Goal: Information Seeking & Learning: Learn about a topic

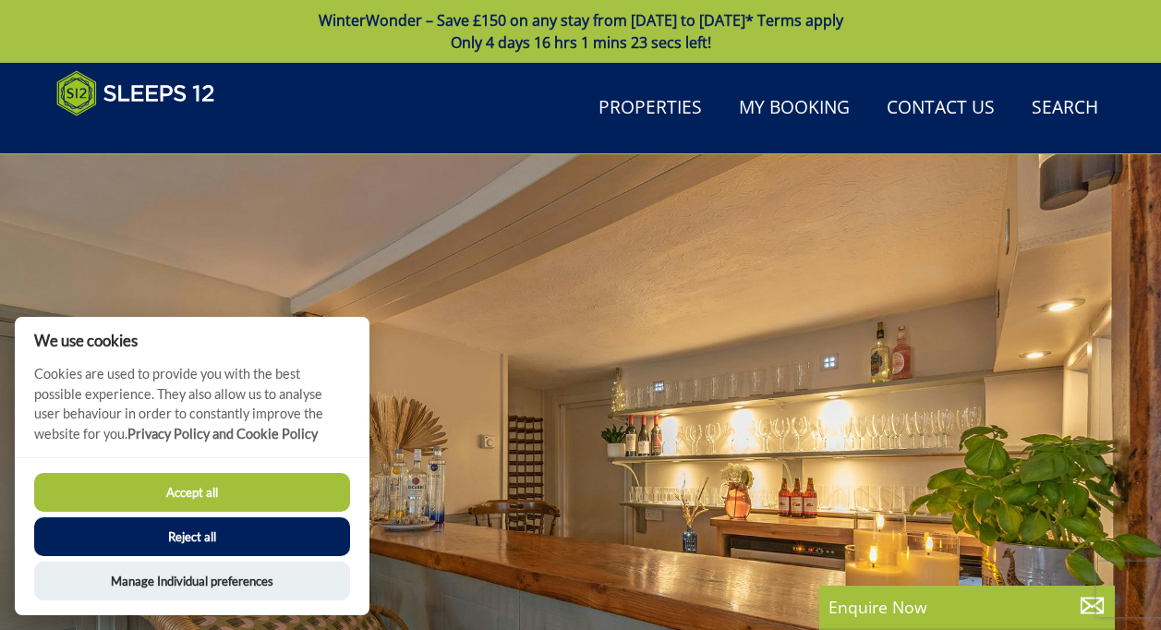
scroll to position [684, 0]
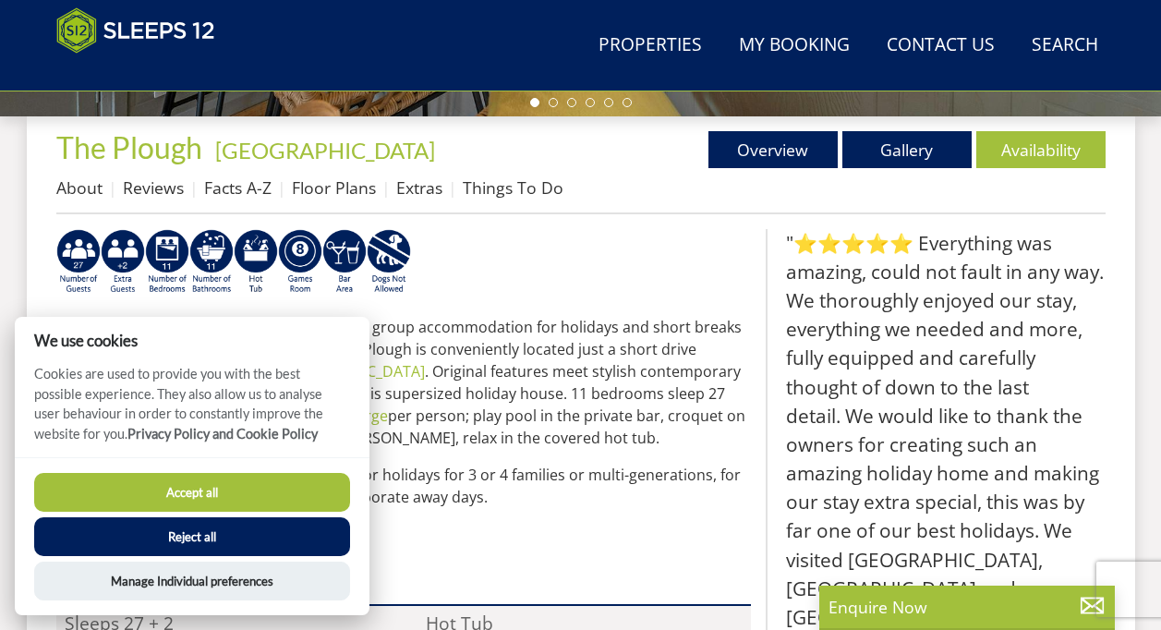
click at [166, 531] on button "Reject all" at bounding box center [192, 536] width 316 height 39
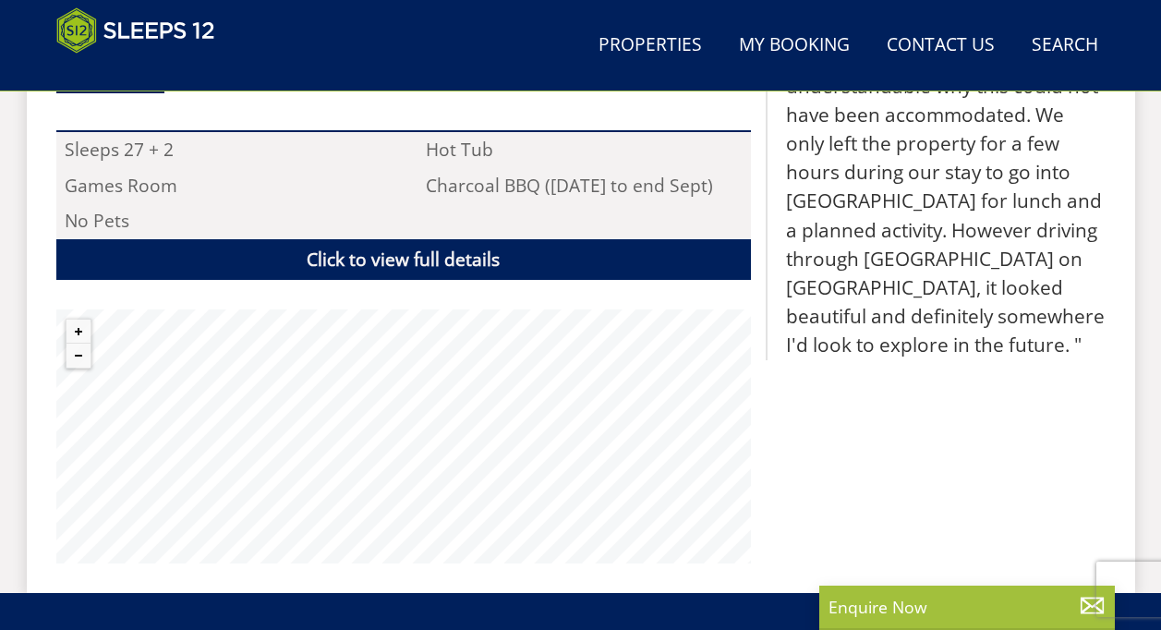
scroll to position [925, 0]
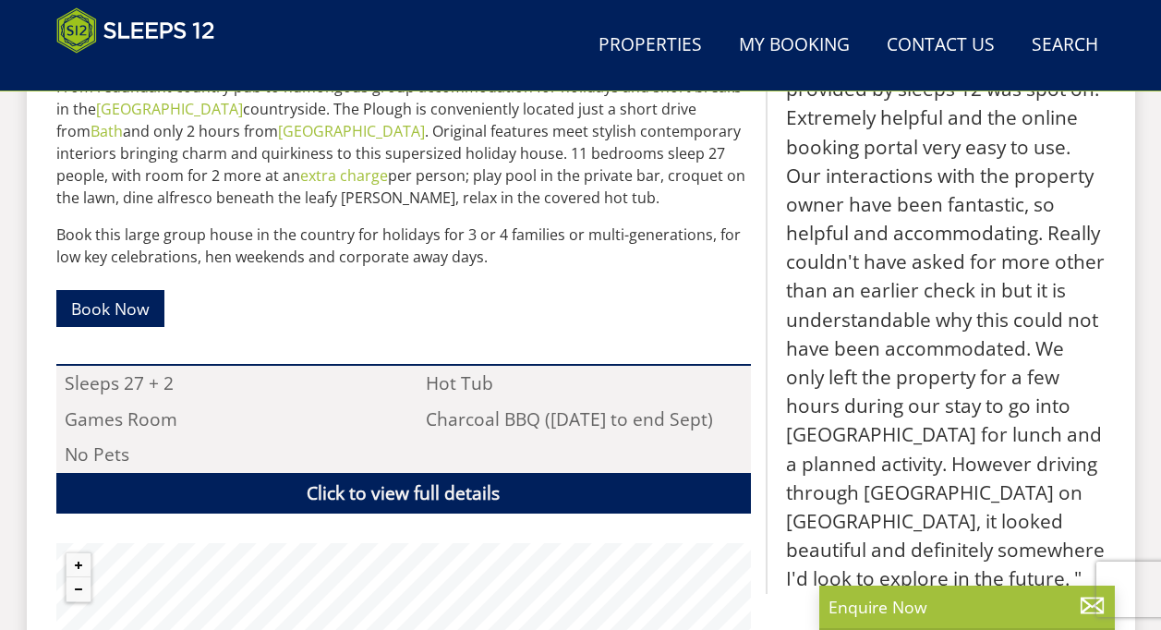
click at [504, 30] on div "Search Menu Properties My Booking Contact Us 01823 665500 Search Check Availabi…" at bounding box center [581, 45] width 1108 height 76
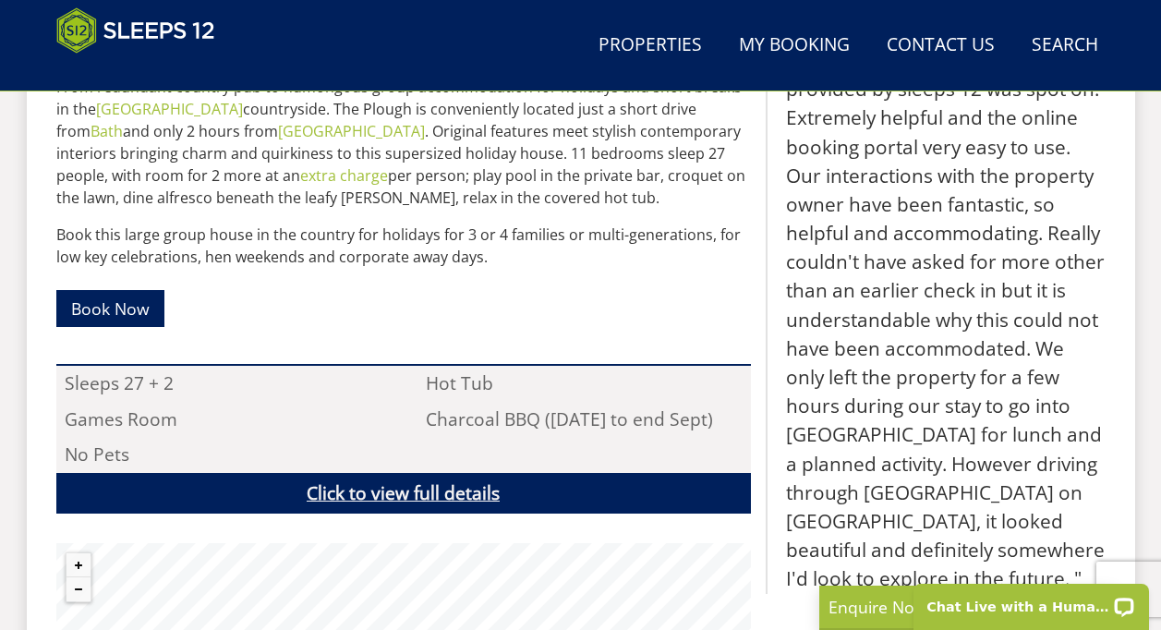
click at [393, 487] on link "Click to view full details" at bounding box center [403, 494] width 695 height 42
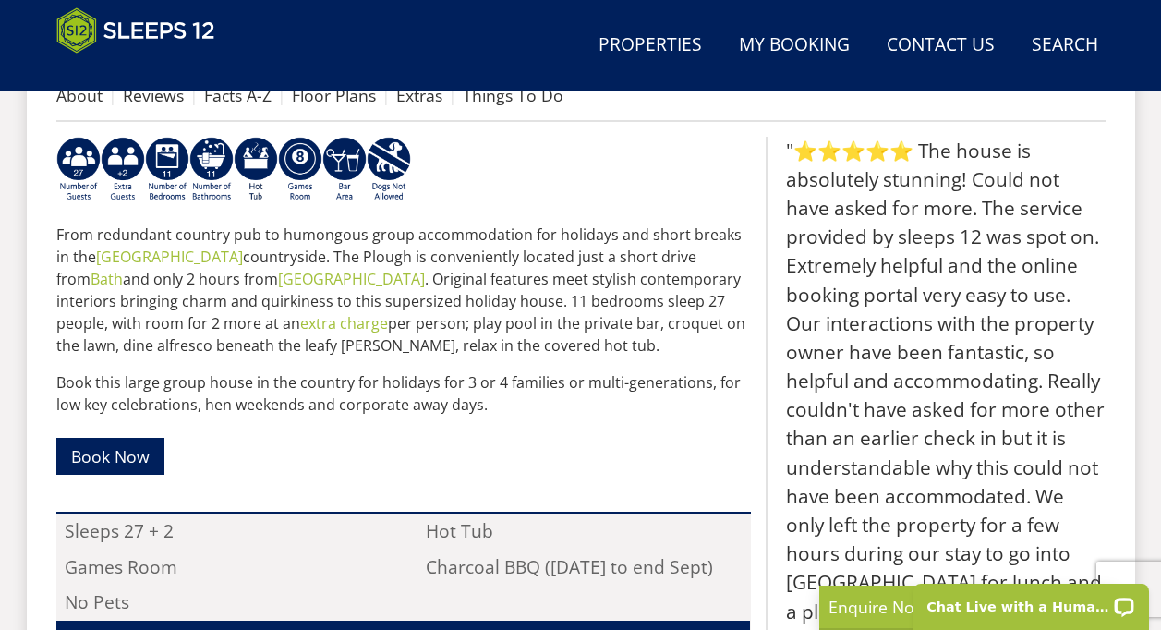
scroll to position [666, 0]
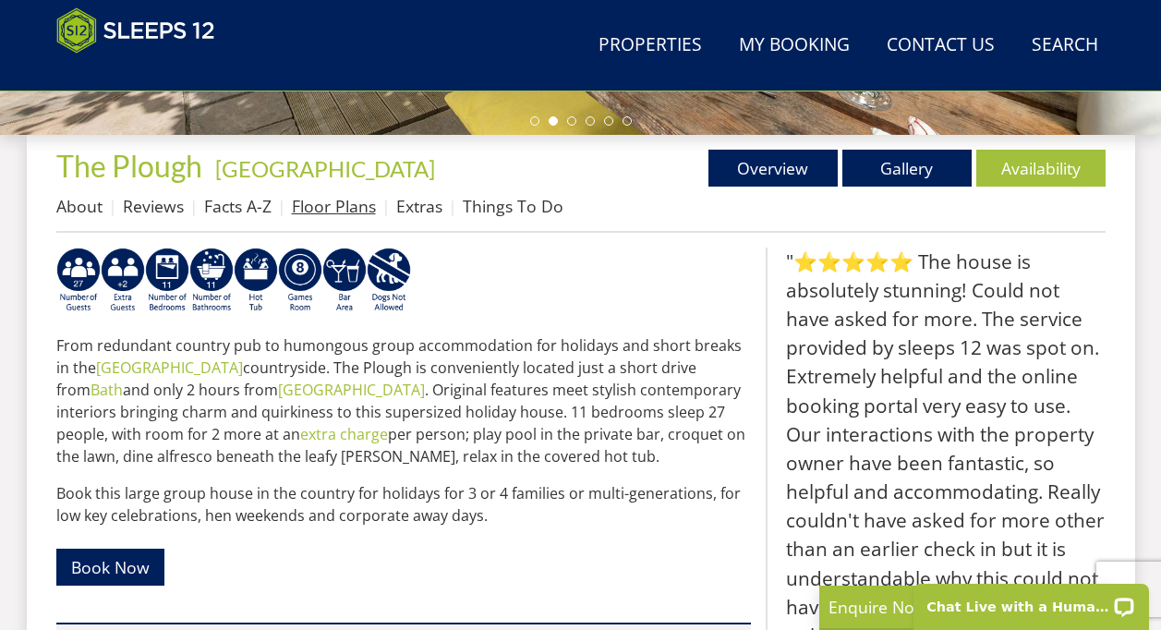
click at [318, 207] on link "Floor Plans" at bounding box center [334, 206] width 84 height 22
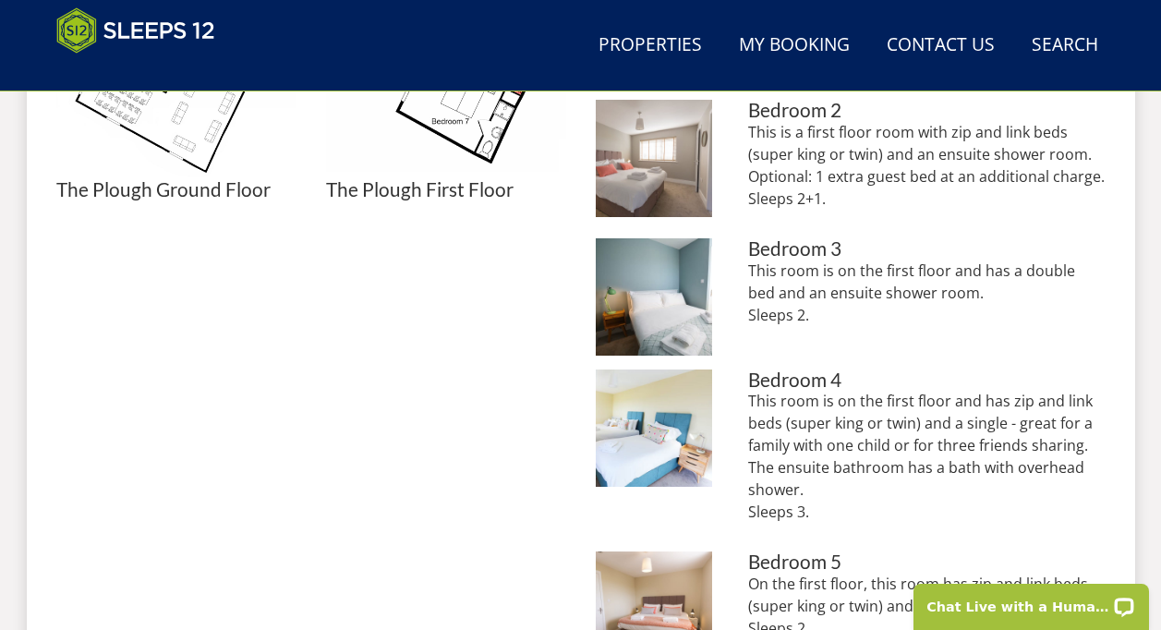
scroll to position [1023, 0]
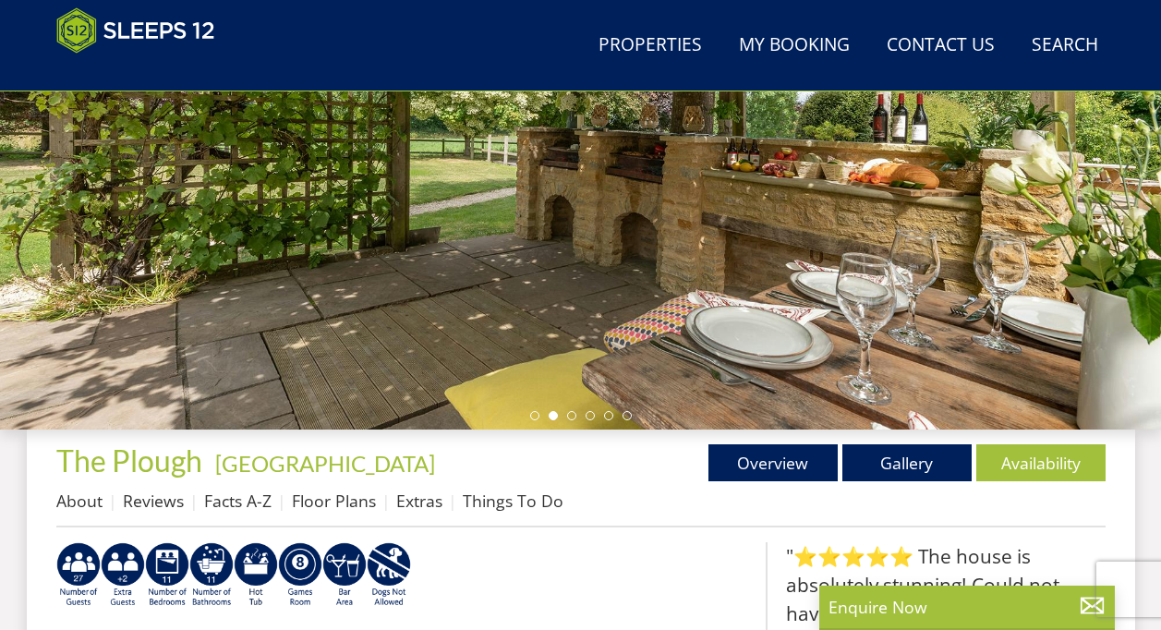
scroll to position [391, 0]
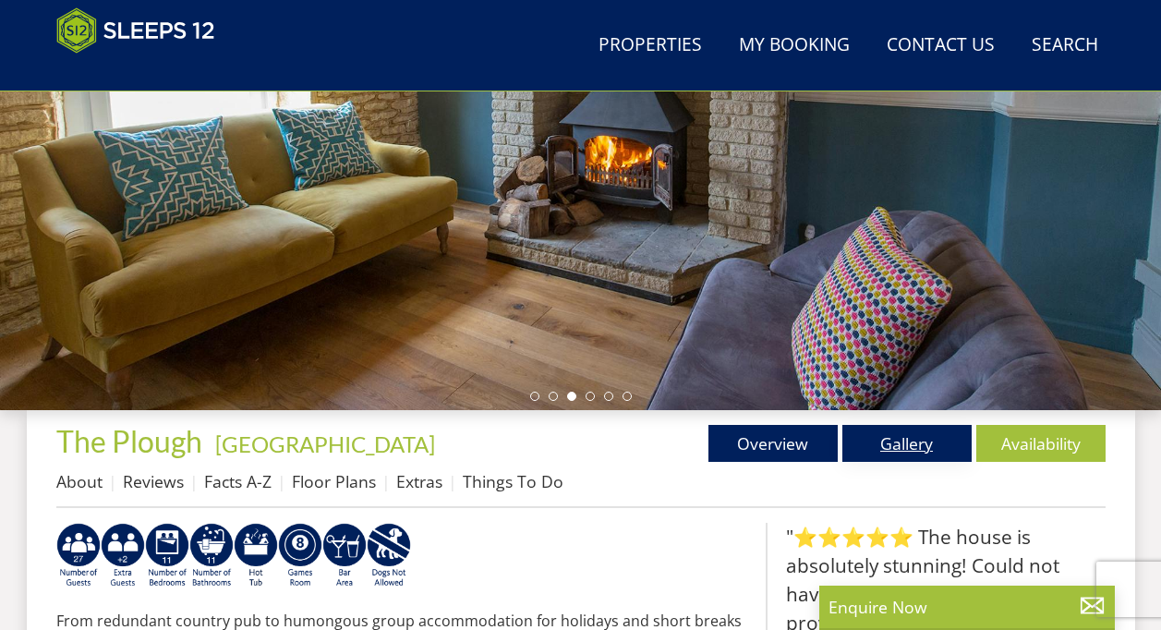
click at [888, 440] on link "Gallery" at bounding box center [906, 443] width 129 height 37
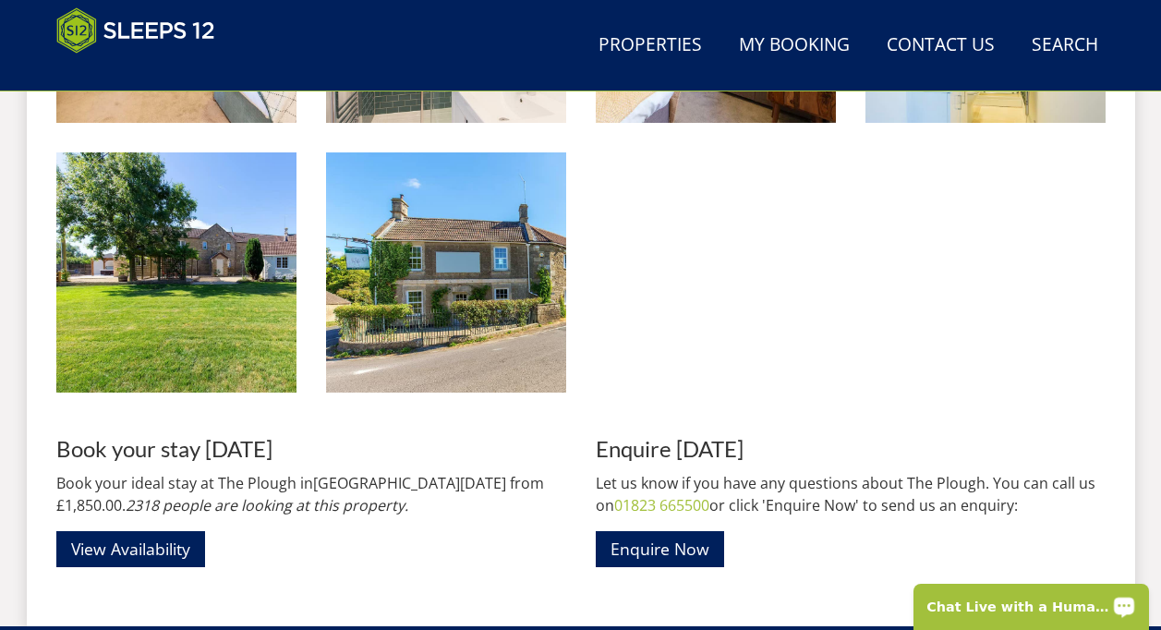
scroll to position [3215, 0]
